Goal: Navigation & Orientation: Find specific page/section

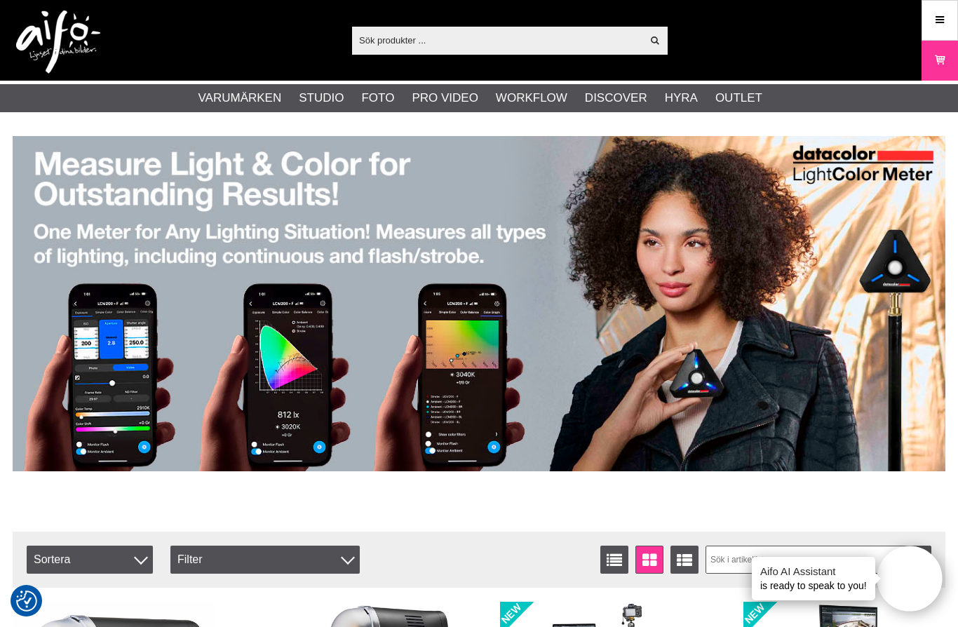
click at [0, 0] on link "Bildskärmar" at bounding box center [0, 0] width 0 height 0
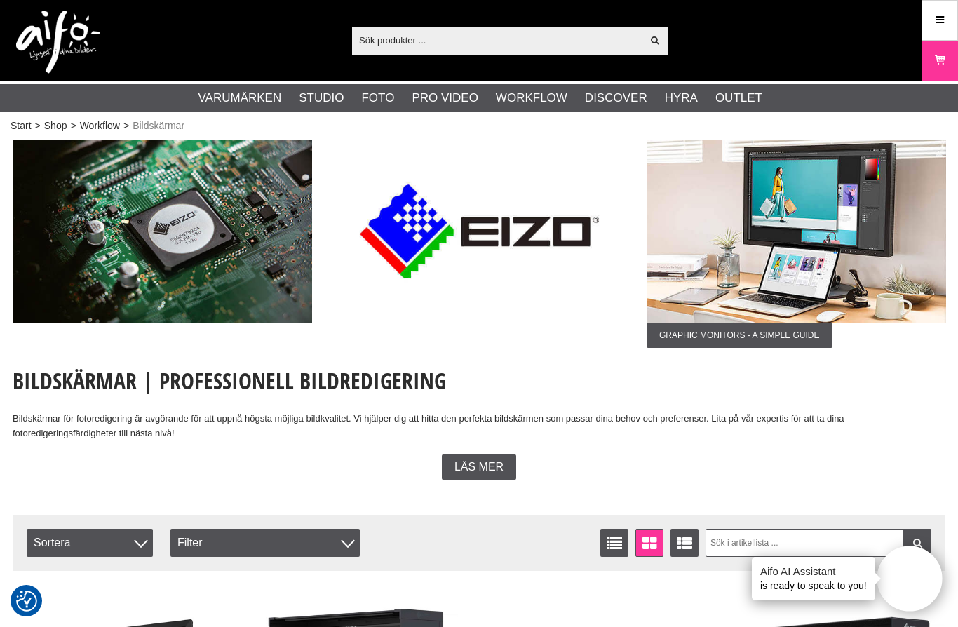
click at [0, 0] on link "Miops" at bounding box center [0, 0] width 0 height 0
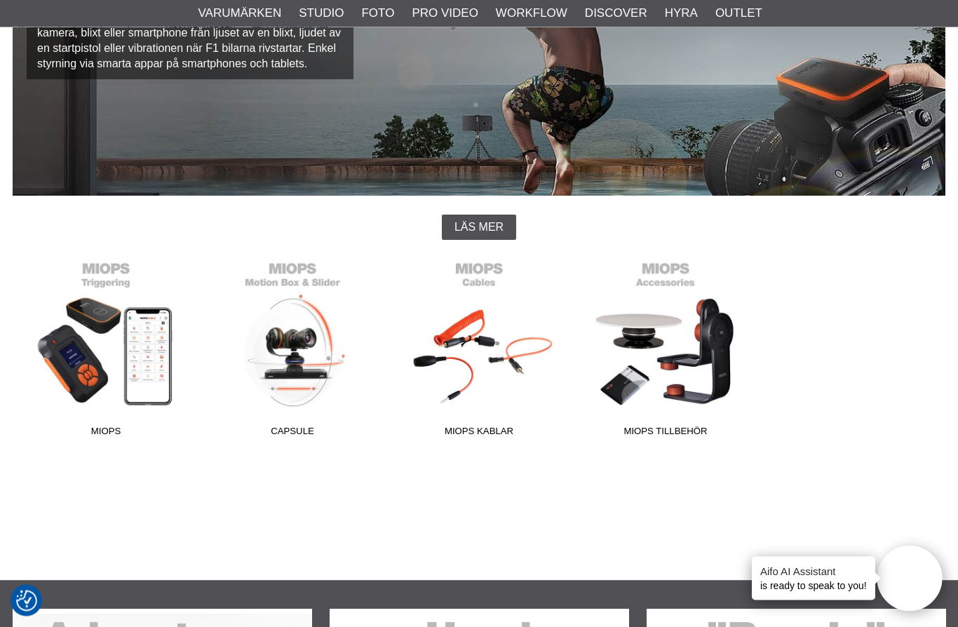
scroll to position [206, 0]
click at [126, 321] on link "MIOPS" at bounding box center [106, 348] width 187 height 189
